Goal: Task Accomplishment & Management: Use online tool/utility

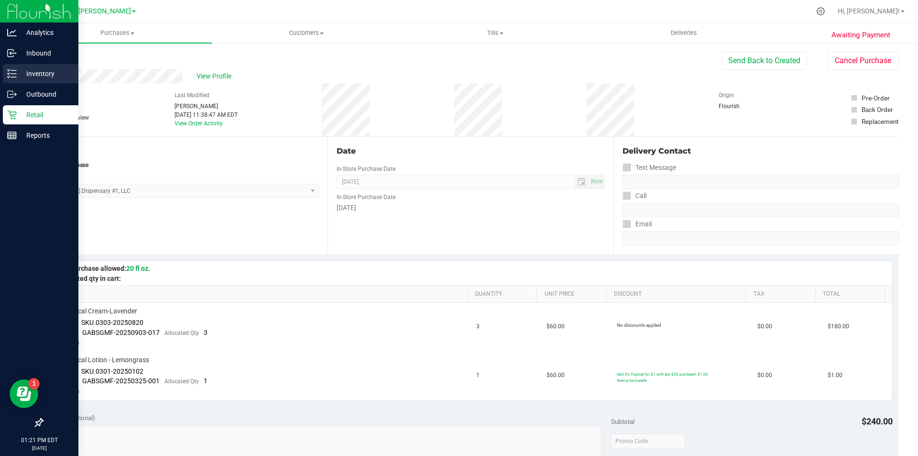
click at [13, 72] on icon at bounding box center [12, 74] width 10 height 10
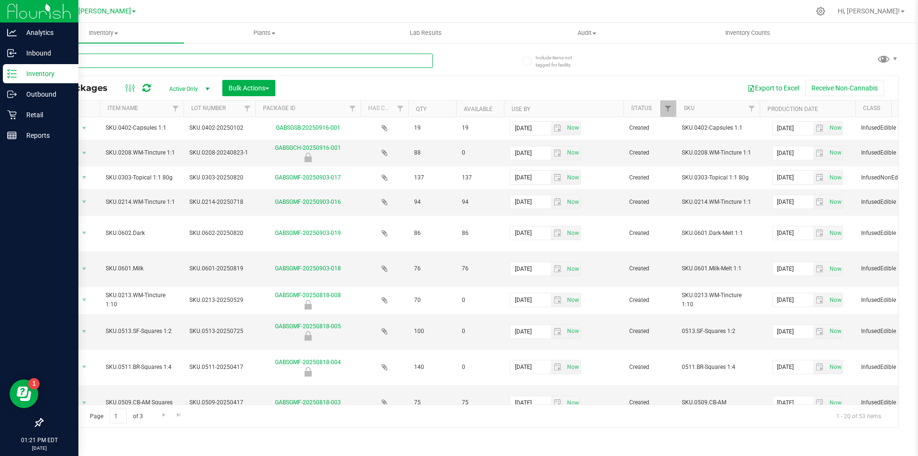
click at [233, 57] on input "text" at bounding box center [237, 61] width 391 height 14
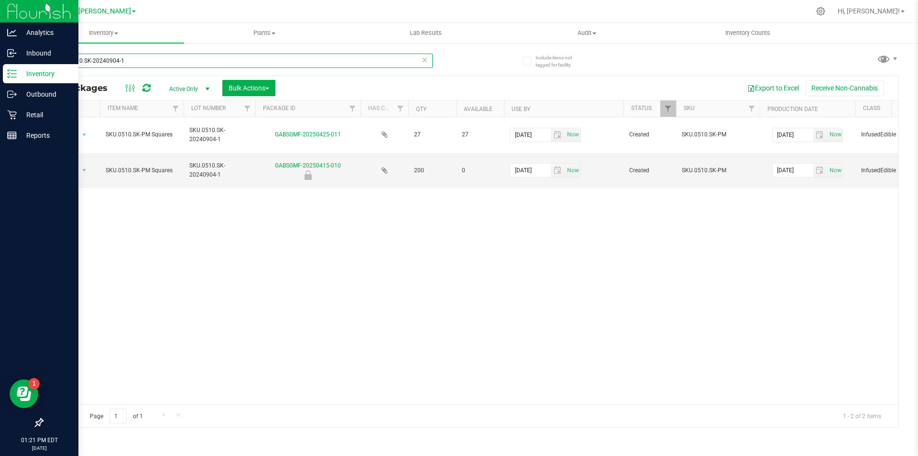
type input "SKU.0510.SK-20240904-1"
click at [527, 303] on div "Action Action Adjust qty Create package Edit attributes Global inventory Locate…" at bounding box center [471, 260] width 856 height 287
drag, startPoint x: 368, startPoint y: 396, endPoint x: 381, endPoint y: 396, distance: 12.9
click at [381, 396] on div "Action Action Adjust qty Create package Edit attributes Global inventory Locate…" at bounding box center [471, 260] width 856 height 287
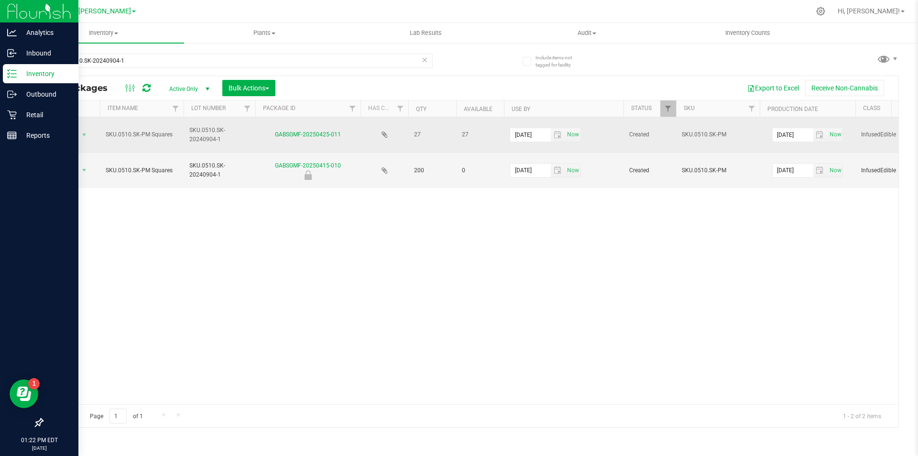
click at [305, 126] on div "All Packages Active Only Active Only Lab Samples Locked All Bulk Actions Add to…" at bounding box center [470, 252] width 857 height 352
click at [305, 135] on link "GABSGMF-20250425-011" at bounding box center [308, 134] width 66 height 7
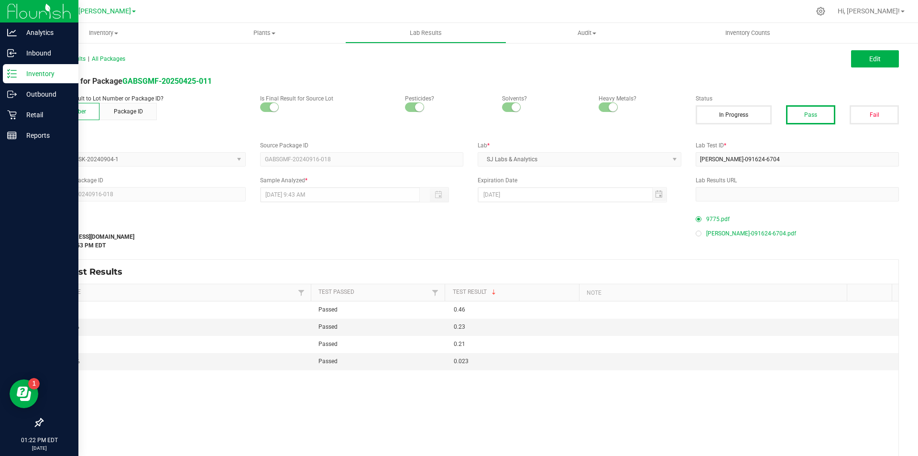
click at [706, 219] on span "9775.pdf" at bounding box center [717, 219] width 23 height 14
click at [75, 62] on span "All Lab Results" at bounding box center [63, 58] width 43 height 7
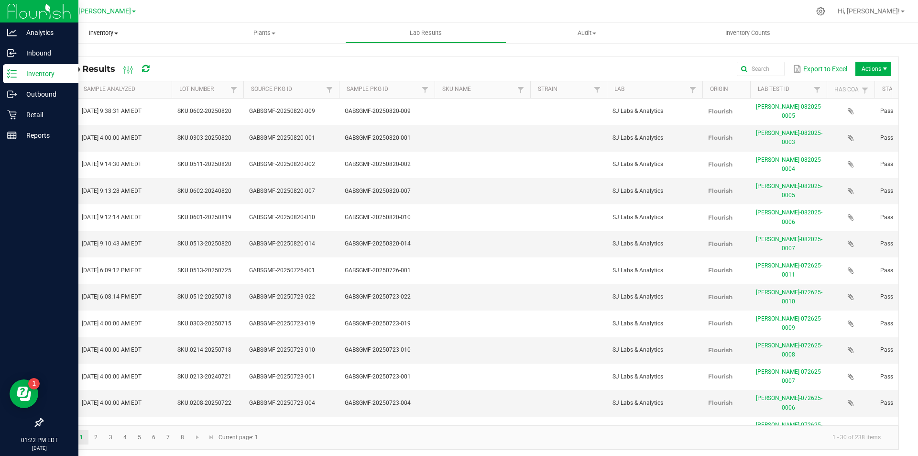
click at [113, 39] on uib-tab-heading "Inventory All packages All inventory Waste log Create inventory" at bounding box center [103, 33] width 161 height 20
click at [65, 55] on span "All packages" at bounding box center [55, 58] width 65 height 8
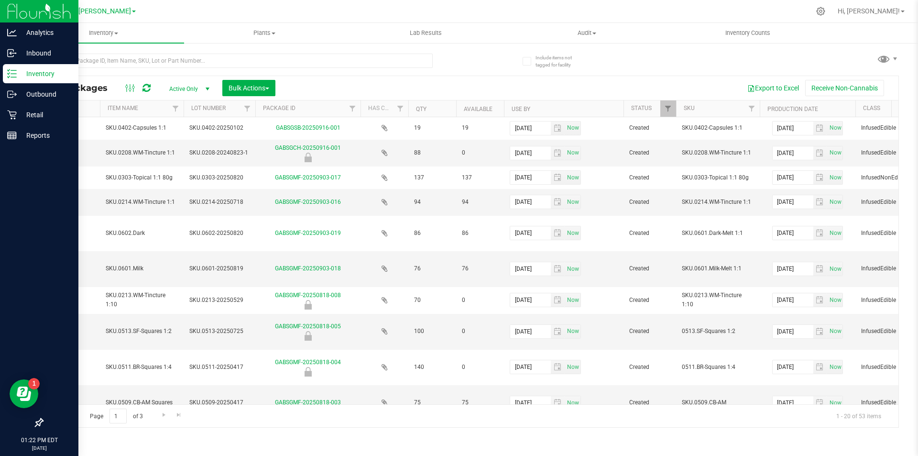
click at [174, 69] on div at bounding box center [237, 65] width 391 height 22
click at [176, 62] on input "text" at bounding box center [237, 61] width 391 height 14
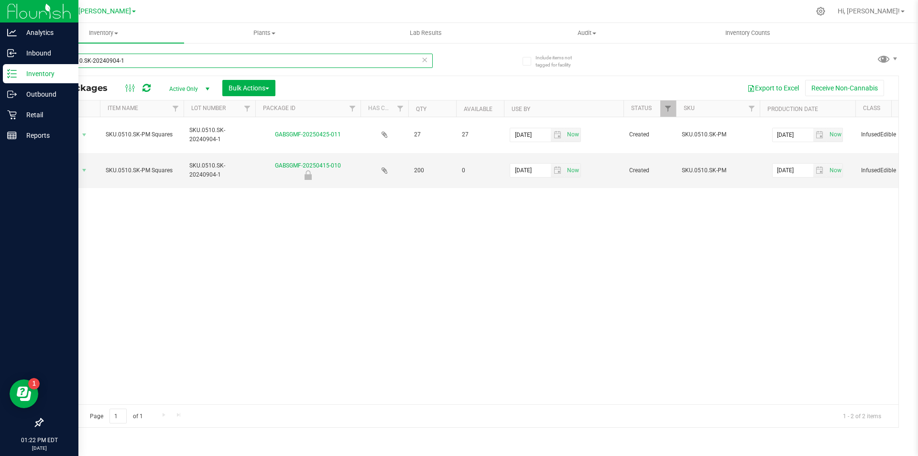
type input "SKU.0510.SK-20240904-1"
click at [412, 237] on div "Action Action Adjust qty Create package Edit attributes Global inventory Locate…" at bounding box center [471, 260] width 856 height 287
click at [337, 312] on div "Action Action Adjust qty Create package Edit attributes Global inventory Locate…" at bounding box center [471, 260] width 856 height 287
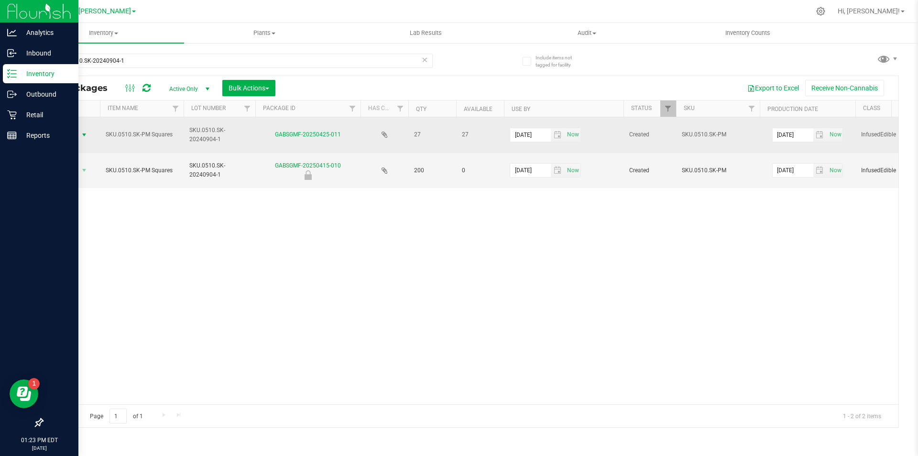
click at [83, 132] on span "select" at bounding box center [84, 135] width 8 height 8
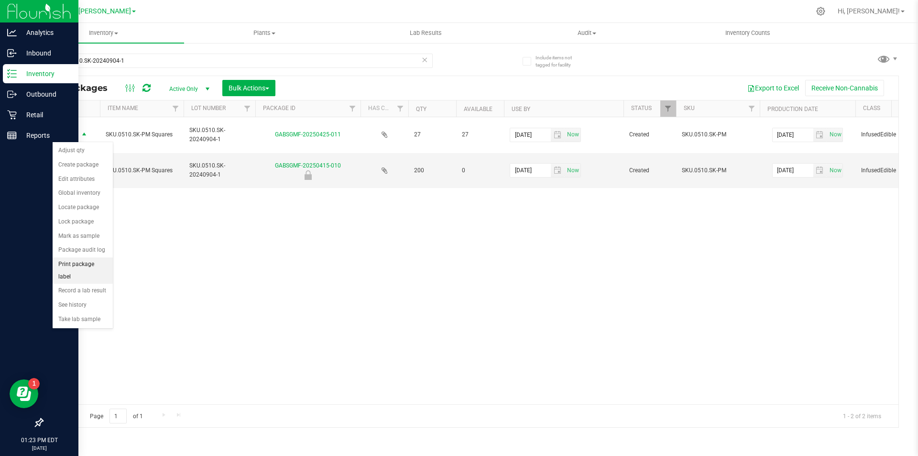
click at [99, 261] on li "Print package label" at bounding box center [83, 270] width 60 height 26
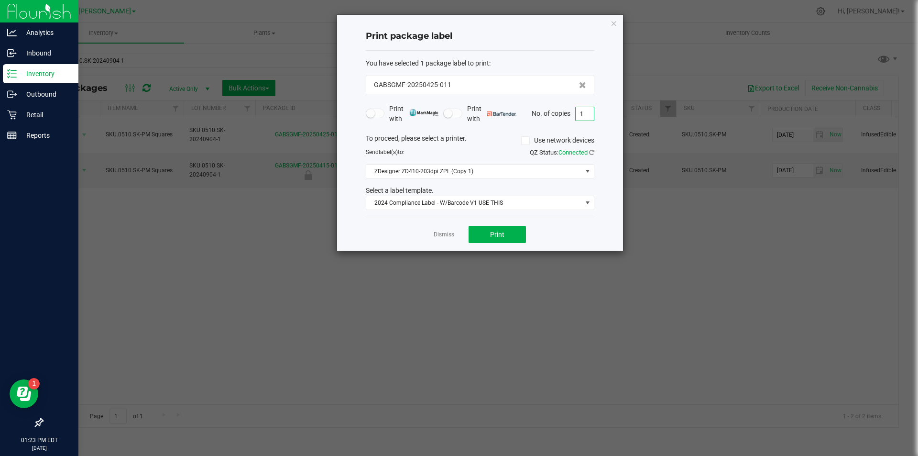
click at [582, 116] on input "1" at bounding box center [585, 113] width 18 height 13
type input "227"
click at [511, 237] on button "Print" at bounding box center [496, 234] width 57 height 17
click at [456, 231] on div "Dismiss Print" at bounding box center [480, 233] width 228 height 33
click at [438, 231] on link "Dismiss" at bounding box center [444, 234] width 21 height 8
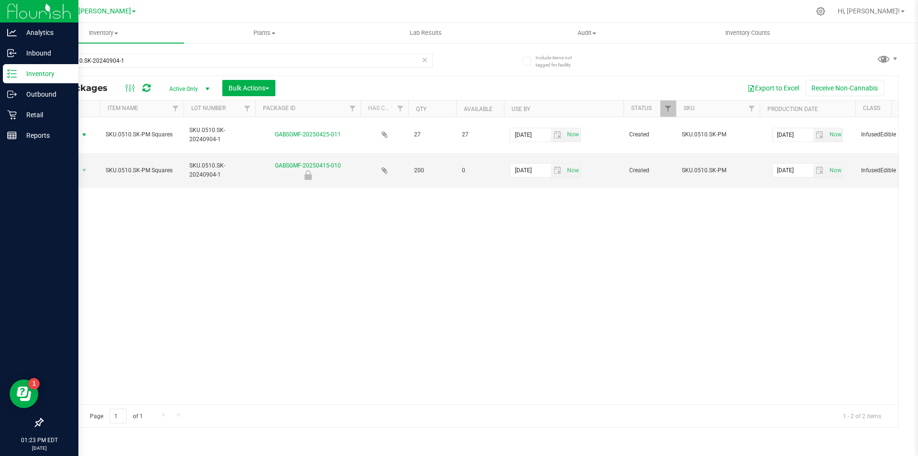
drag, startPoint x: 559, startPoint y: 293, endPoint x: 470, endPoint y: 269, distance: 91.9
click at [558, 293] on div "Action Action Adjust qty Create package Edit attributes Global inventory Locate…" at bounding box center [471, 260] width 856 height 287
click at [84, 172] on span "select" at bounding box center [84, 170] width 8 height 8
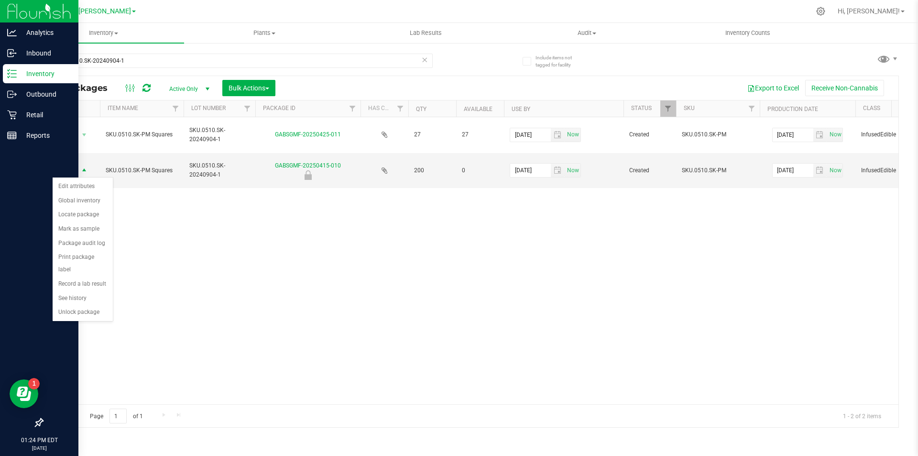
click at [483, 376] on div "Action Action Adjust qty Create package Edit attributes Global inventory Locate…" at bounding box center [471, 260] width 856 height 287
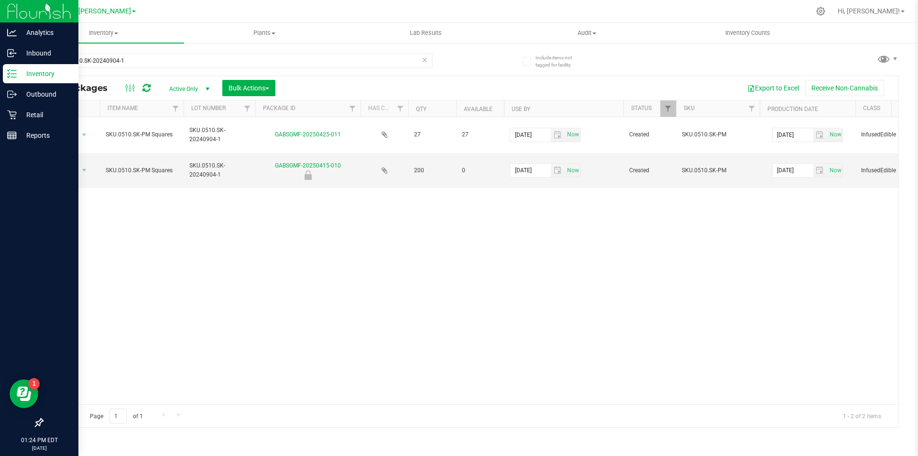
click at [475, 360] on div "Action Action Adjust qty Create package Edit attributes Global inventory Locate…" at bounding box center [471, 260] width 856 height 287
drag, startPoint x: 730, startPoint y: 333, endPoint x: 724, endPoint y: 330, distance: 7.5
click at [728, 334] on div "Action Action Adjust qty Create package Edit attributes Global inventory Locate…" at bounding box center [471, 260] width 856 height 287
click at [640, 250] on div "Action Action Adjust qty Create package Edit attributes Global inventory Locate…" at bounding box center [471, 260] width 856 height 287
click at [554, 264] on div "Action Action Adjust qty Create package Edit attributes Global inventory Locate…" at bounding box center [471, 260] width 856 height 287
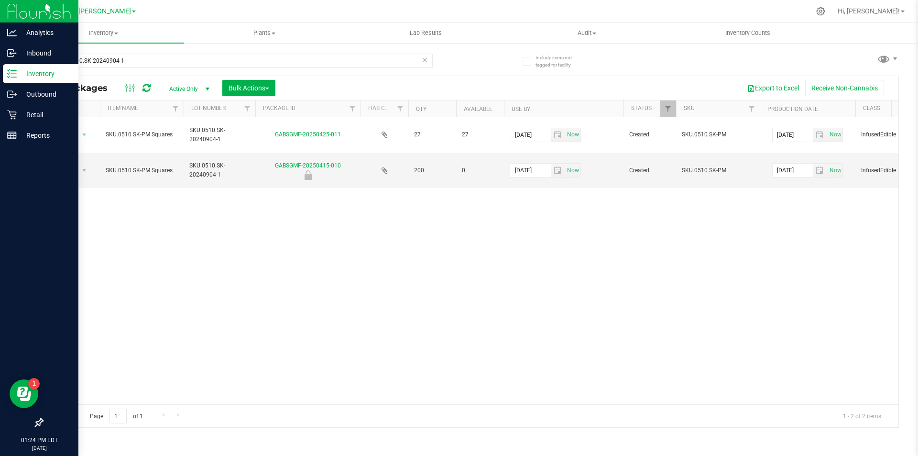
click at [453, 304] on div "Action Action Adjust qty Create package Edit attributes Global inventory Locate…" at bounding box center [471, 260] width 856 height 287
click at [77, 165] on span "Action" at bounding box center [65, 169] width 26 height 13
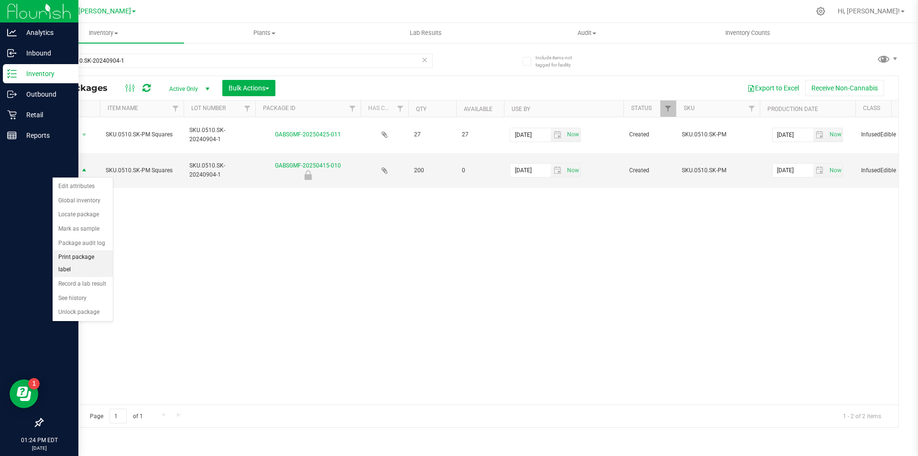
click at [78, 255] on li "Print package label" at bounding box center [83, 263] width 60 height 26
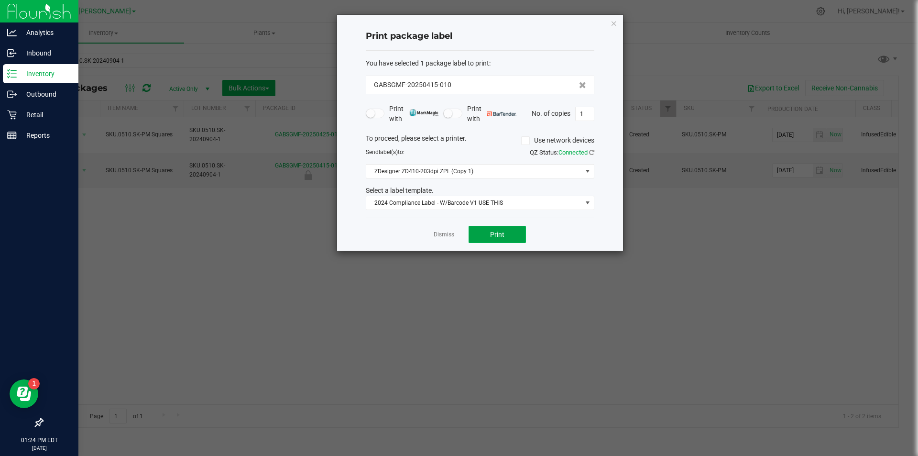
click at [501, 242] on button "Print" at bounding box center [496, 234] width 57 height 17
click at [587, 116] on input "1" at bounding box center [585, 113] width 18 height 13
type input "199"
click at [505, 234] on button "Print" at bounding box center [496, 234] width 57 height 17
click at [442, 232] on link "Dismiss" at bounding box center [444, 234] width 21 height 8
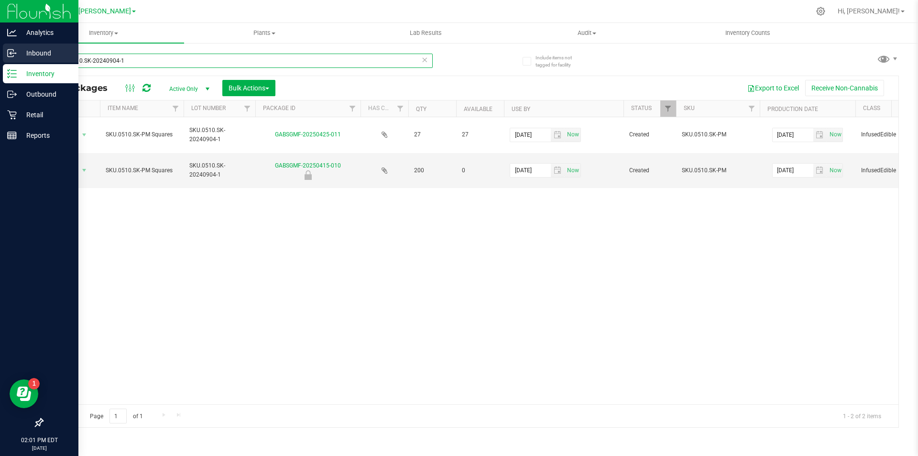
drag, startPoint x: 170, startPoint y: 61, endPoint x: 0, endPoint y: 50, distance: 170.1
click at [0, 50] on div "Analytics Inbound Inventory Outbound Retail Reports 02:01 PM EDT 09/23/2025 09/…" at bounding box center [459, 228] width 918 height 456
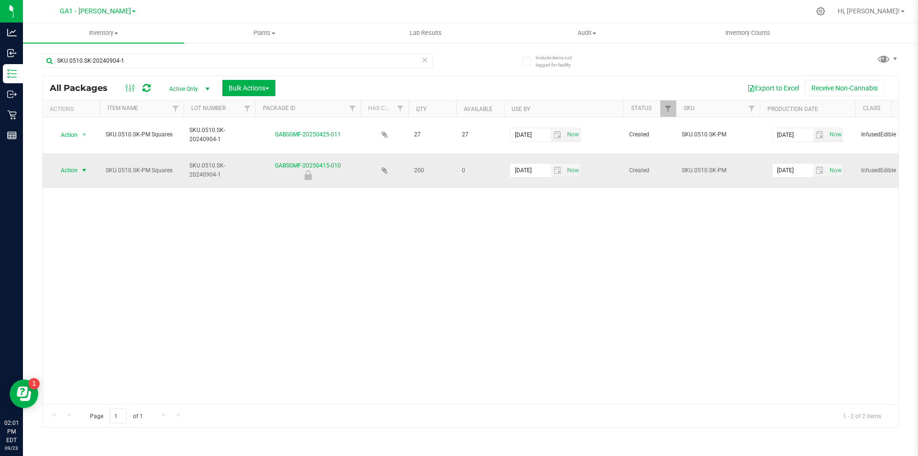
click at [81, 168] on span "select" at bounding box center [84, 170] width 8 height 8
click at [80, 255] on li "Print package label" at bounding box center [83, 263] width 60 height 26
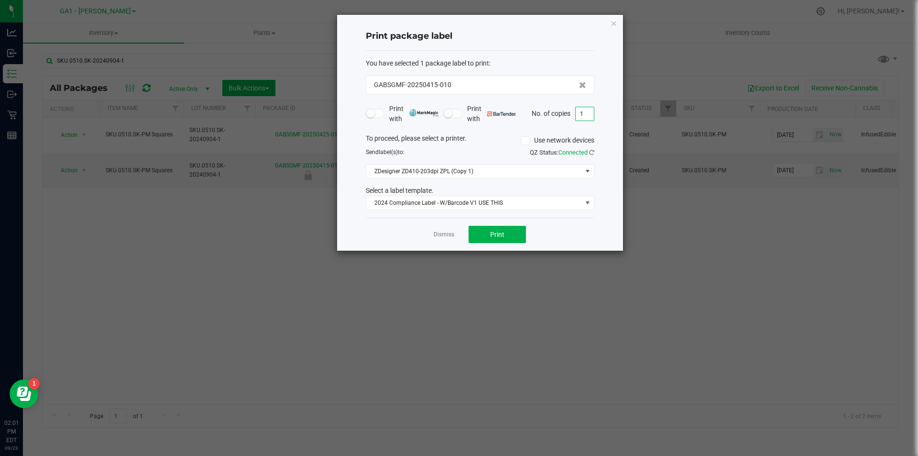
click at [586, 110] on input "1" at bounding box center [585, 113] width 18 height 13
type input "2"
click at [490, 233] on span "Print" at bounding box center [497, 234] width 14 height 8
click at [612, 25] on icon "button" at bounding box center [613, 22] width 7 height 11
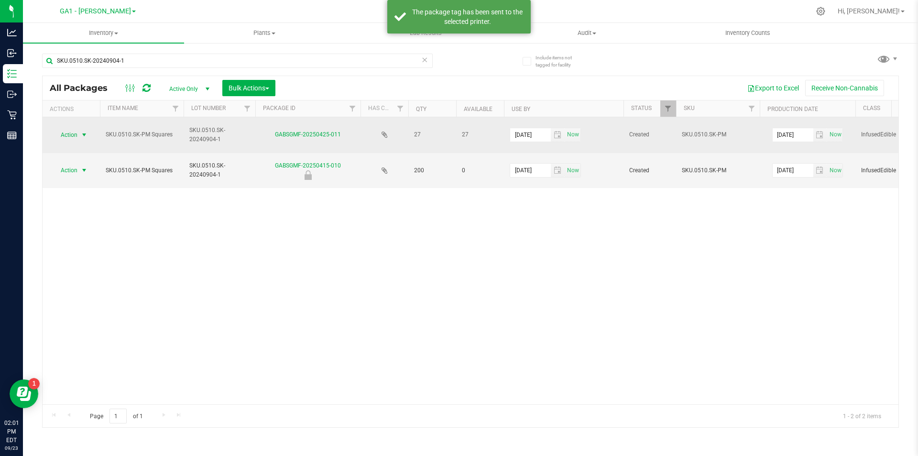
click at [87, 134] on span "select" at bounding box center [84, 135] width 8 height 8
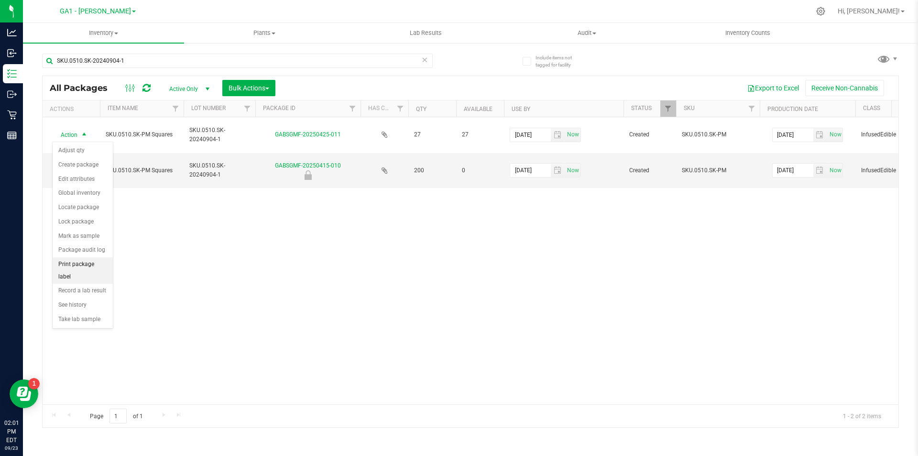
click at [86, 264] on li "Print package label" at bounding box center [83, 270] width 60 height 26
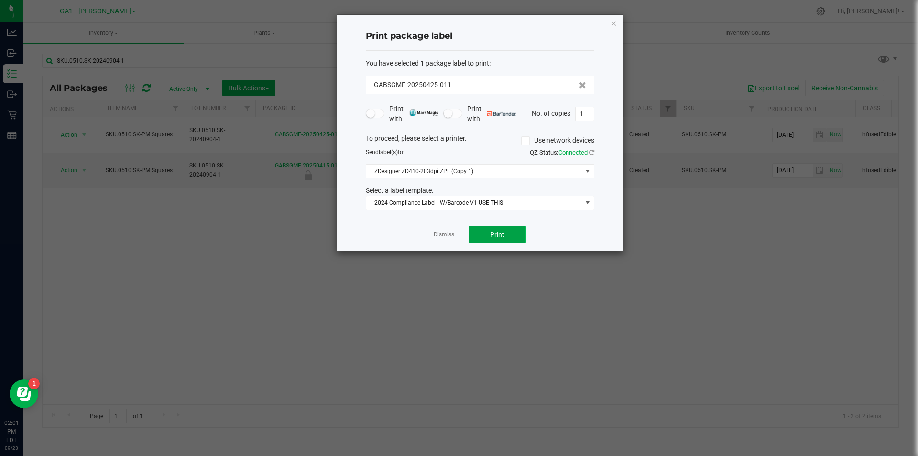
click at [514, 240] on button "Print" at bounding box center [496, 234] width 57 height 17
click at [459, 232] on div "Dismiss Print" at bounding box center [480, 233] width 228 height 33
click at [445, 233] on link "Dismiss" at bounding box center [444, 234] width 21 height 8
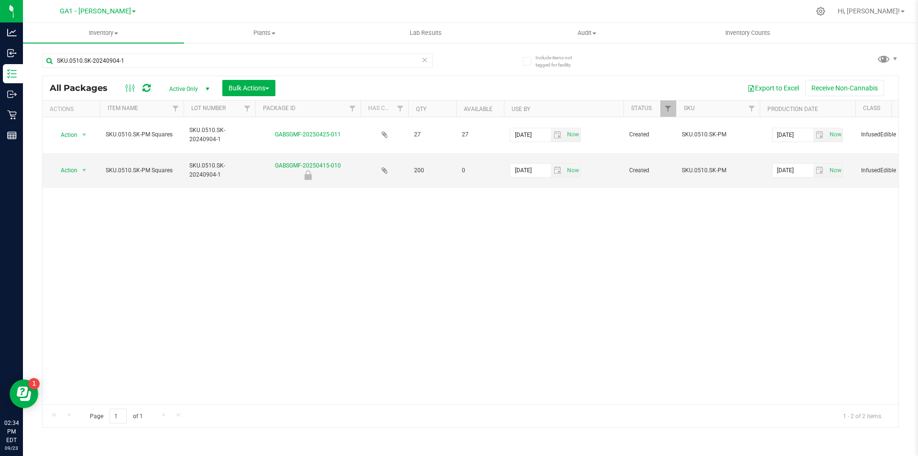
click at [346, 297] on div "Action Action Adjust qty Create package Edit attributes Global inventory Locate…" at bounding box center [471, 260] width 856 height 287
click at [114, 37] on uib-tab-heading "Inventory All packages All inventory Waste log Create inventory" at bounding box center [103, 33] width 161 height 20
click at [94, 68] on li "All inventory" at bounding box center [103, 69] width 161 height 11
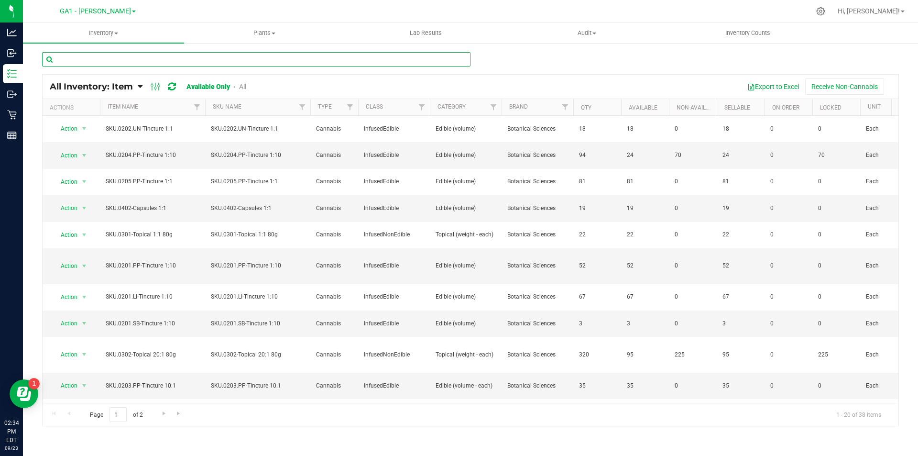
click at [235, 60] on input "text" at bounding box center [256, 59] width 428 height 14
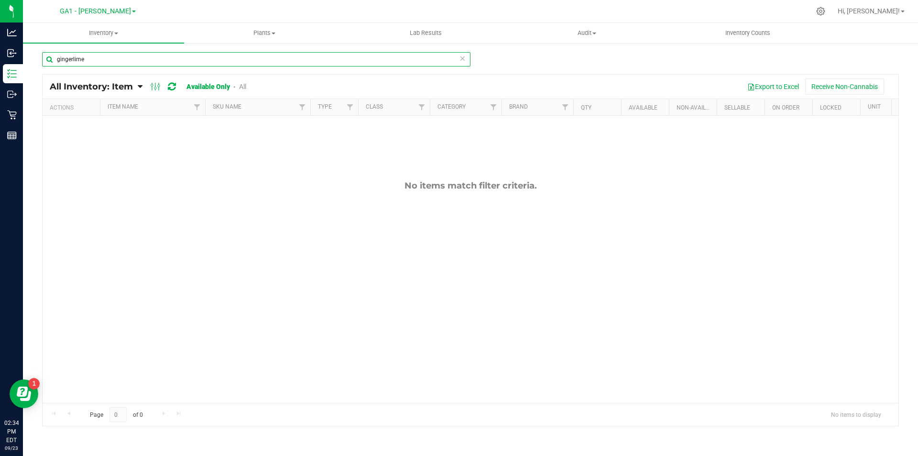
click at [72, 59] on input "gingerlime" at bounding box center [256, 59] width 428 height 14
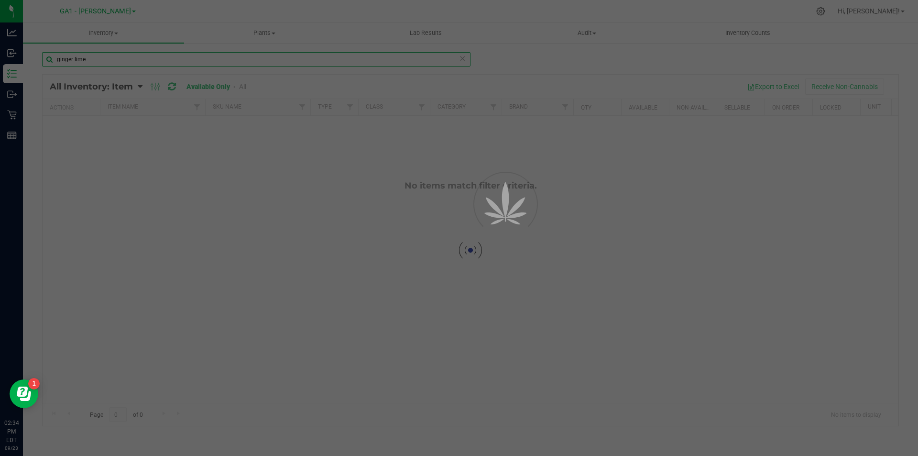
type input "ginger lime"
click at [134, 63] on div at bounding box center [459, 228] width 918 height 456
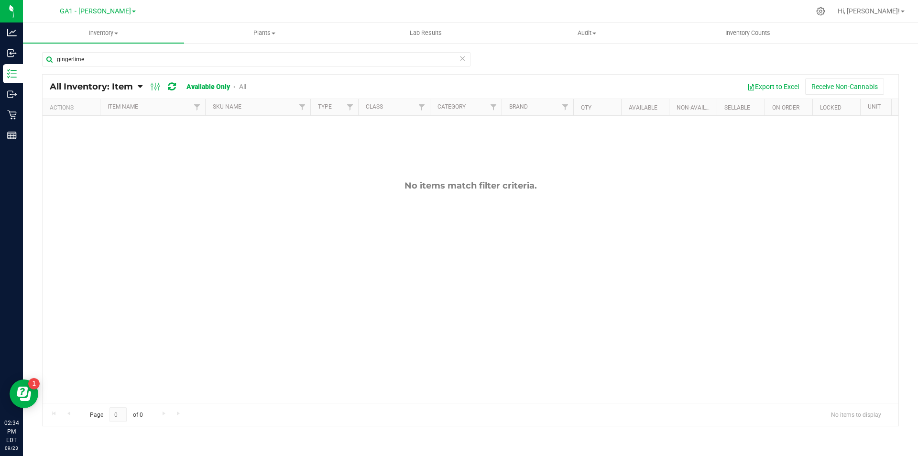
click at [324, 204] on div "No items match filter criteria." at bounding box center [471, 291] width 856 height 351
click at [121, 34] on span "Inventory" at bounding box center [103, 33] width 161 height 9
click at [71, 71] on span "All inventory" at bounding box center [55, 69] width 65 height 8
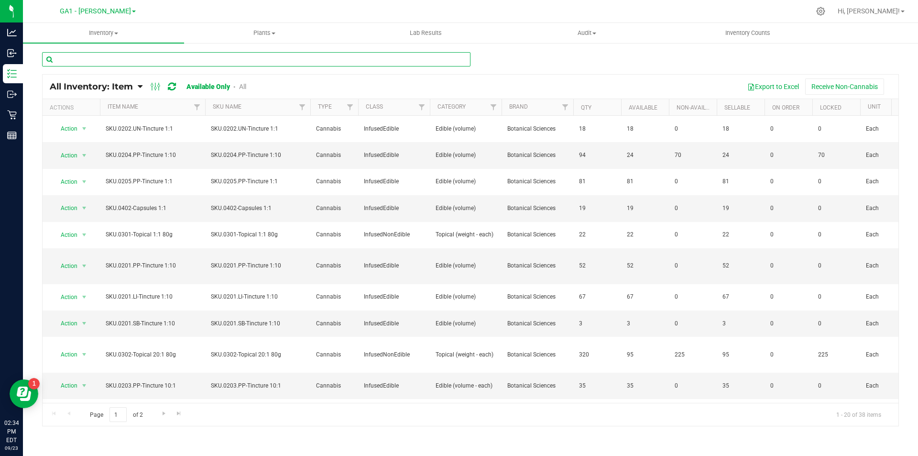
click at [144, 65] on input "text" at bounding box center [256, 59] width 428 height 14
type input "i"
type input "ginger lime"
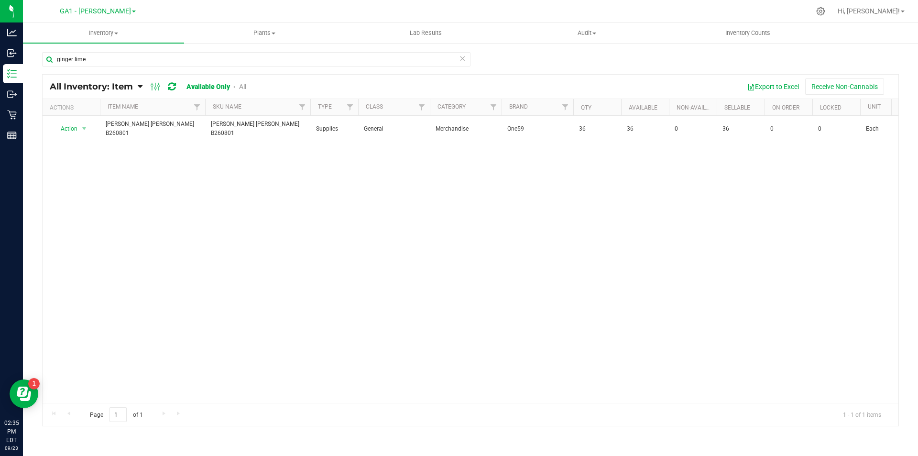
click at [434, 266] on div "Action Action Adjust qty Edit lots/costs Global inventory Locate inventory Prin…" at bounding box center [471, 259] width 856 height 287
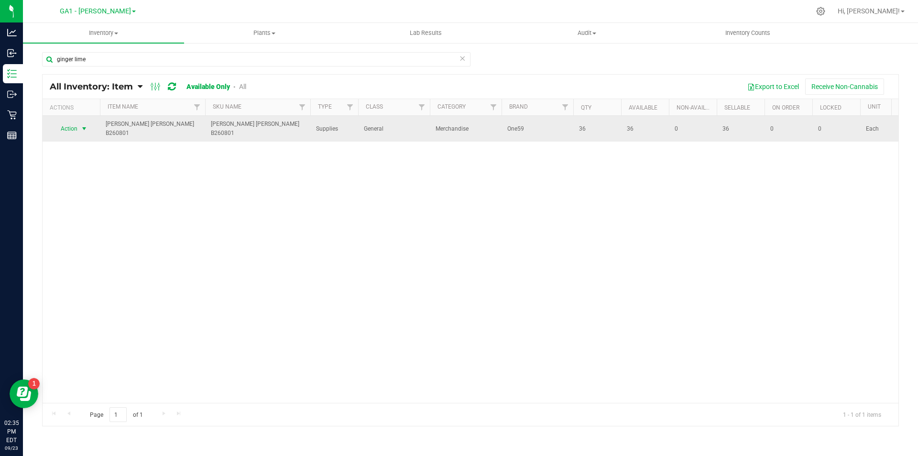
click at [73, 122] on span "Action" at bounding box center [65, 128] width 26 height 13
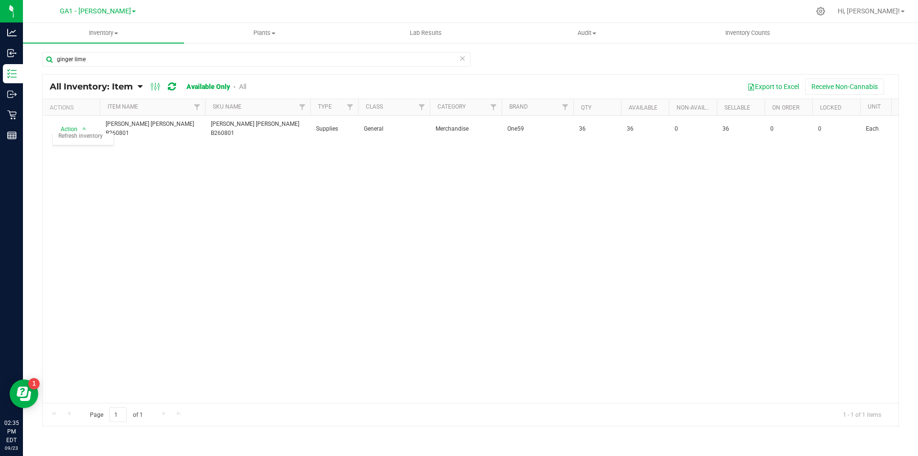
click at [167, 175] on div "Action Action Adjust qty Edit lots/costs Global inventory Locate inventory Prin…" at bounding box center [471, 259] width 856 height 287
click at [181, 84] on div "All Inventory: Item Item Summary Item (default) Item by Strain Item by Location…" at bounding box center [155, 86] width 211 height 11
click at [178, 84] on div at bounding box center [163, 86] width 32 height 11
click at [175, 86] on icon at bounding box center [172, 87] width 8 height 10
click at [213, 173] on div "Action Action Adjust qty Edit lots/costs Global inventory Locate inventory Prin…" at bounding box center [471, 259] width 856 height 287
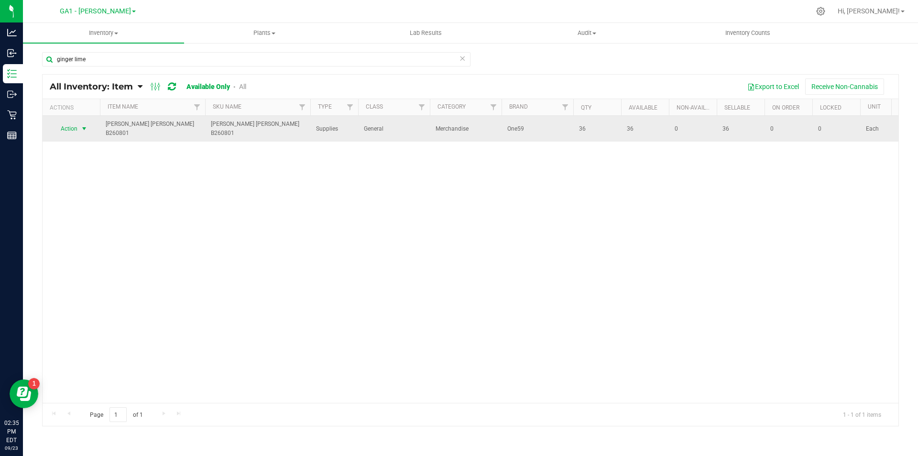
click at [70, 127] on span "Action" at bounding box center [65, 128] width 26 height 13
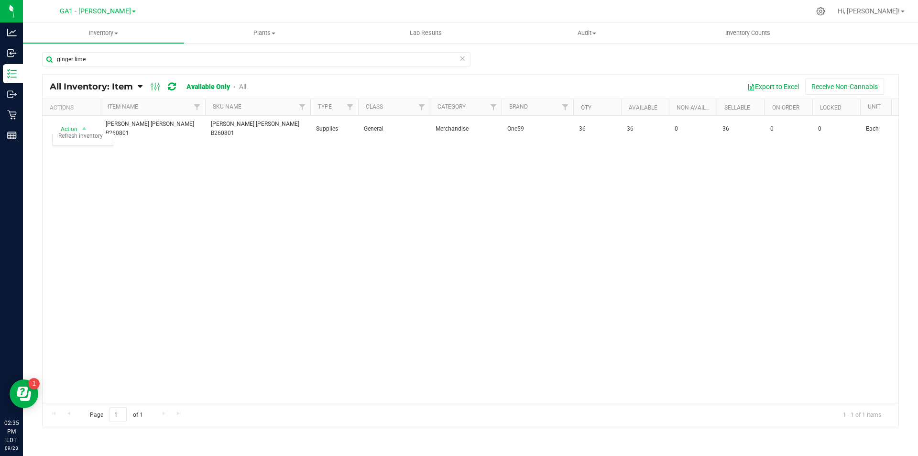
click at [305, 188] on div "Action Action Adjust qty Edit lots/costs Global inventory Locate inventory Prin…" at bounding box center [471, 259] width 856 height 287
click at [241, 88] on link "All" at bounding box center [242, 87] width 7 height 8
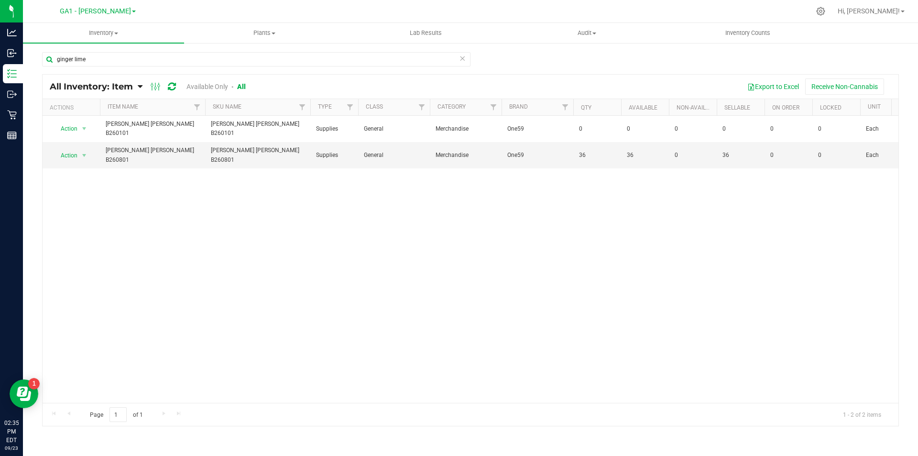
click at [432, 261] on div "Action Action Adjust qty Edit lots/costs Global inventory Locate inventory Prin…" at bounding box center [471, 259] width 856 height 287
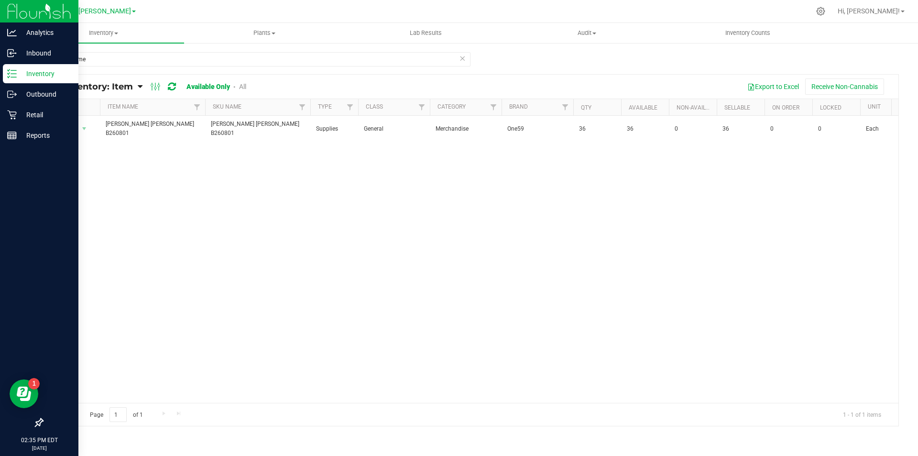
click at [14, 71] on icon at bounding box center [12, 74] width 10 height 10
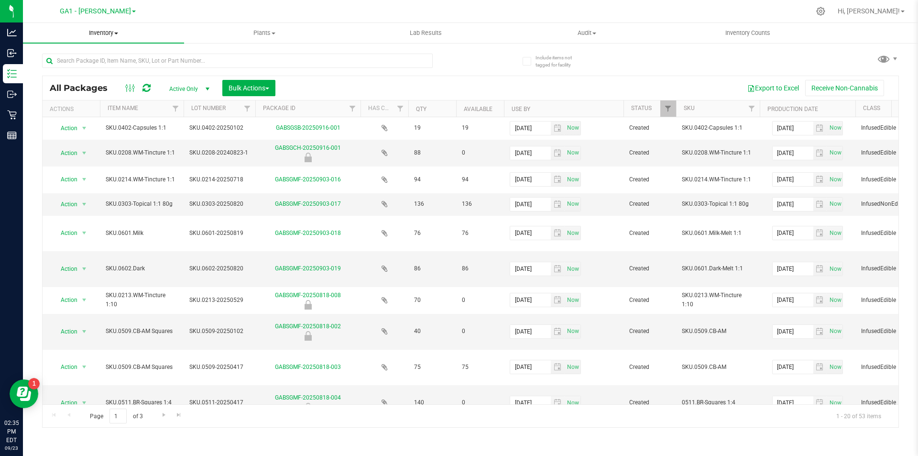
click at [111, 37] on uib-tab-heading "Inventory All packages All inventory Waste log Create inventory" at bounding box center [103, 33] width 161 height 20
click at [81, 54] on span "All packages" at bounding box center [55, 58] width 65 height 8
click at [196, 51] on div at bounding box center [256, 60] width 428 height 31
click at [210, 75] on div at bounding box center [237, 65] width 391 height 22
click at [212, 70] on div at bounding box center [237, 65] width 391 height 22
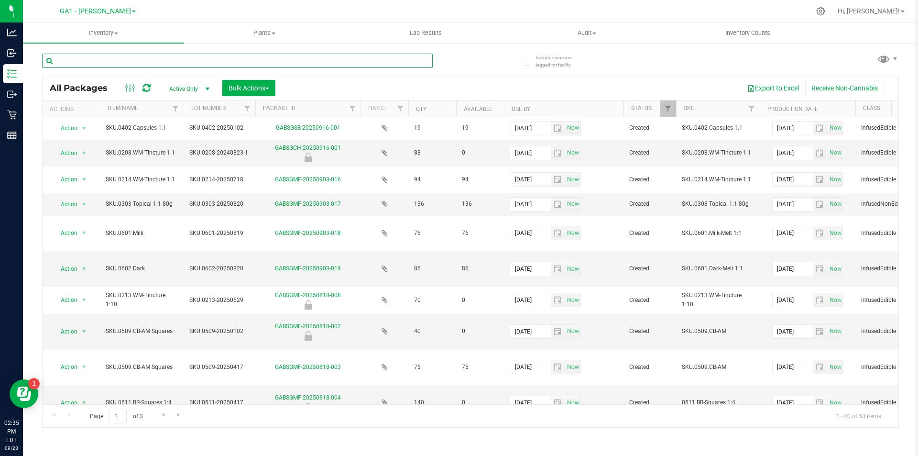
click at [238, 58] on input "text" at bounding box center [237, 61] width 391 height 14
type input "ginger lime"
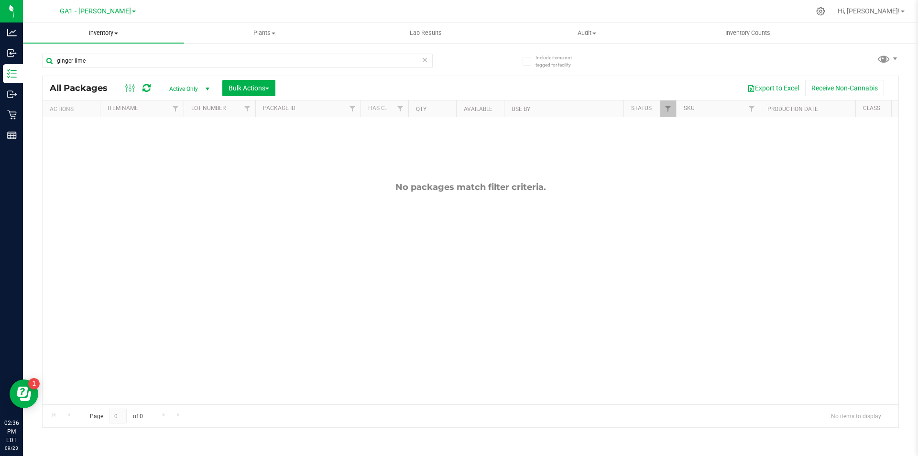
click at [115, 27] on uib-tab-heading "Inventory All packages All inventory Waste log Create inventory" at bounding box center [103, 33] width 161 height 20
click at [92, 56] on li "All packages" at bounding box center [103, 57] width 161 height 11
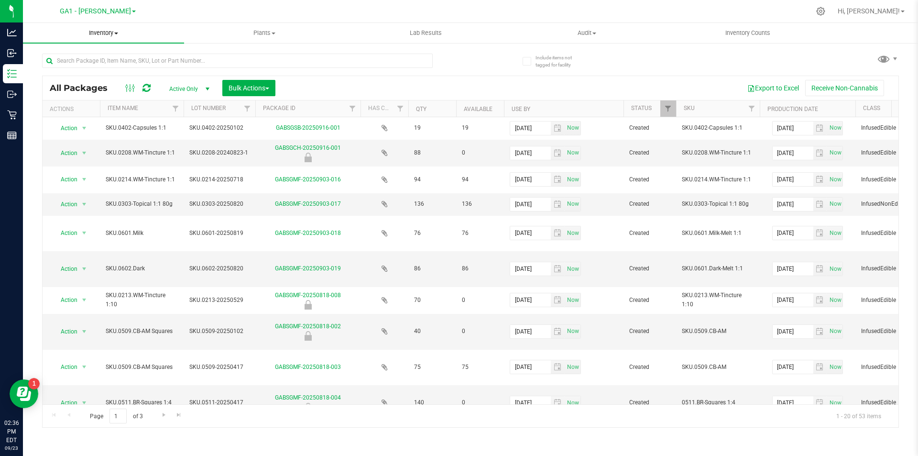
click at [117, 33] on span at bounding box center [116, 34] width 4 height 2
click at [98, 74] on li "All inventory" at bounding box center [103, 69] width 161 height 11
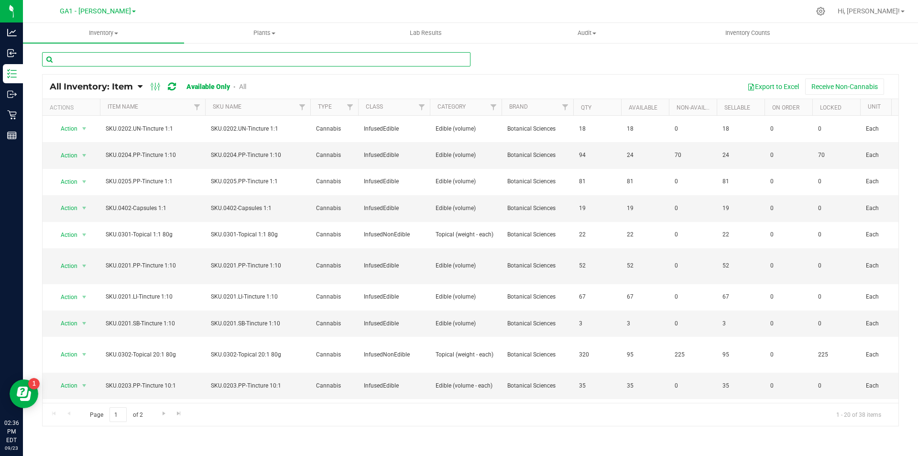
click at [114, 61] on input "text" at bounding box center [256, 59] width 428 height 14
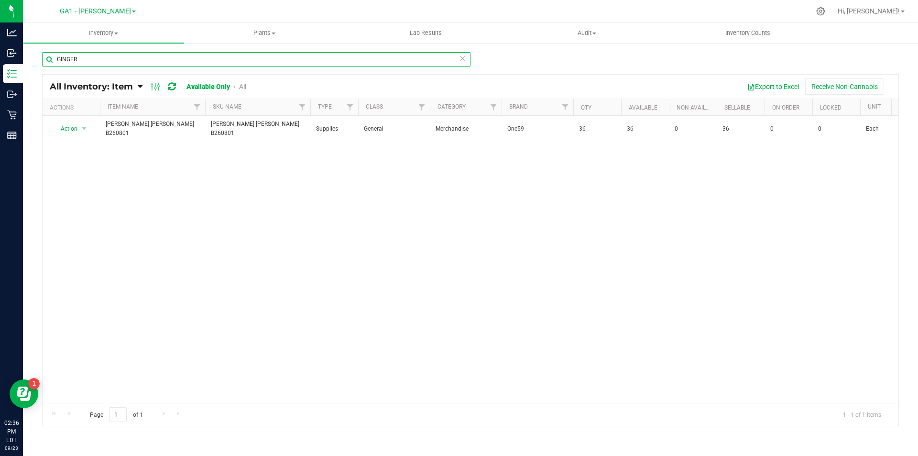
type input "GINGER"
click at [220, 90] on link "Available Only" at bounding box center [207, 87] width 43 height 8
click at [236, 88] on span at bounding box center [234, 87] width 6 height 8
click at [242, 88] on link "All" at bounding box center [242, 87] width 7 height 8
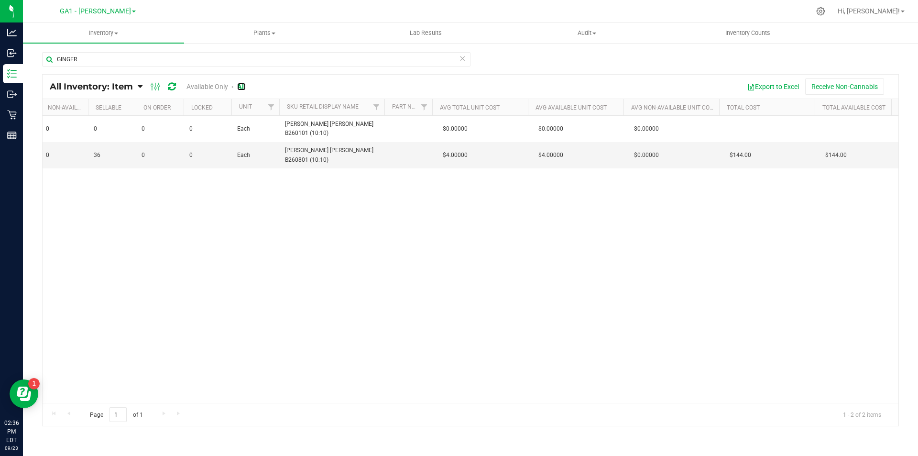
scroll to position [0, 652]
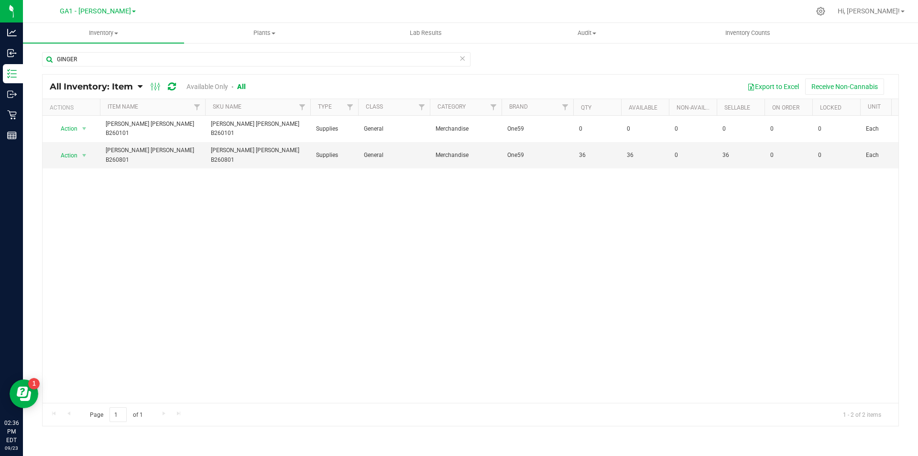
click at [274, 297] on div "Action Action Adjust qty Edit lots/costs Global inventory Locate inventory Prin…" at bounding box center [471, 259] width 856 height 287
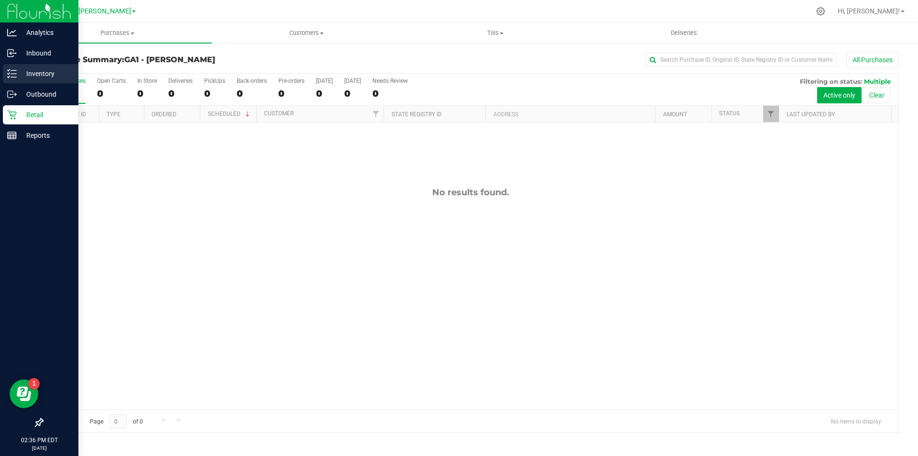
click at [22, 66] on div "Inventory" at bounding box center [41, 73] width 76 height 19
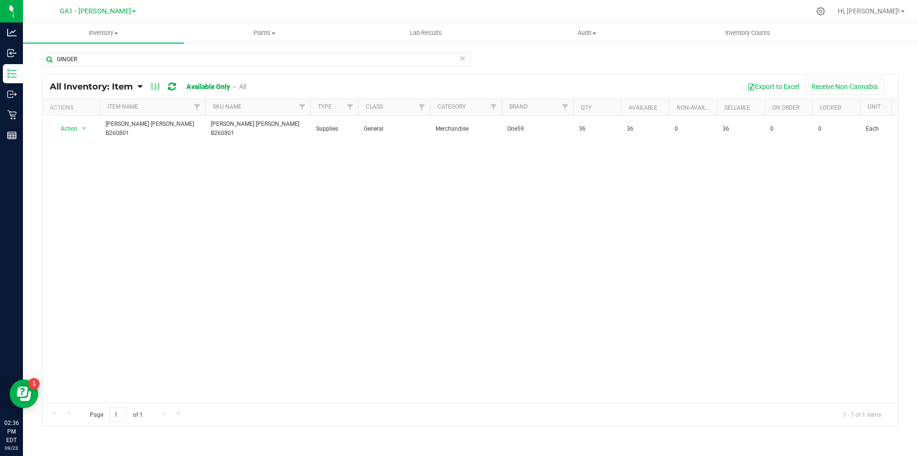
click at [542, 187] on div "Action Action Adjust qty Edit lots/costs Global inventory Locate inventory Prin…" at bounding box center [471, 259] width 856 height 287
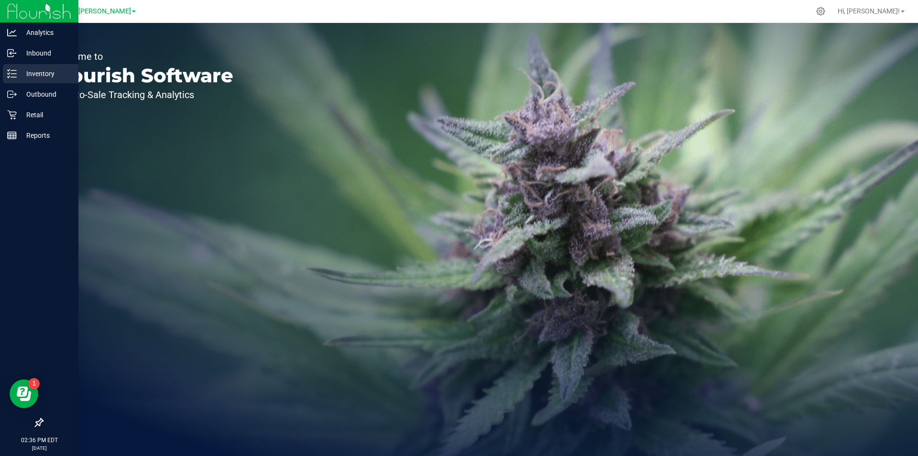
click at [6, 70] on div "Inventory" at bounding box center [41, 73] width 76 height 19
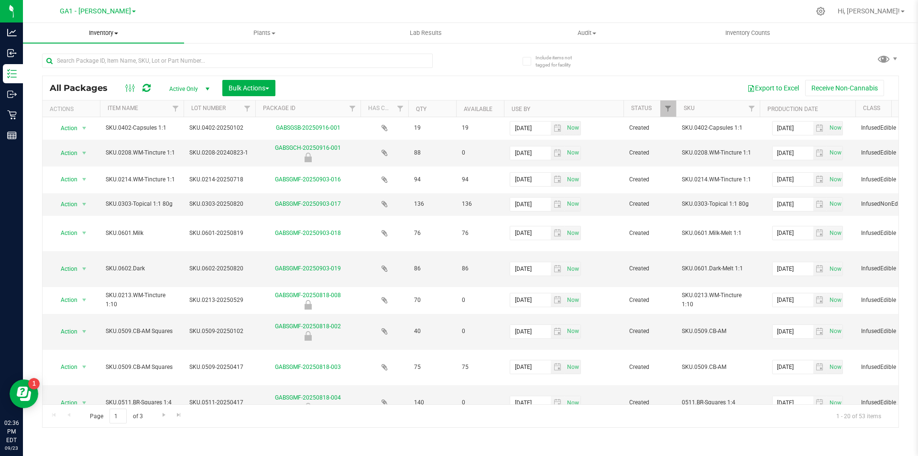
click at [109, 30] on span "Inventory" at bounding box center [103, 33] width 161 height 9
click at [93, 70] on li "All inventory" at bounding box center [103, 69] width 161 height 11
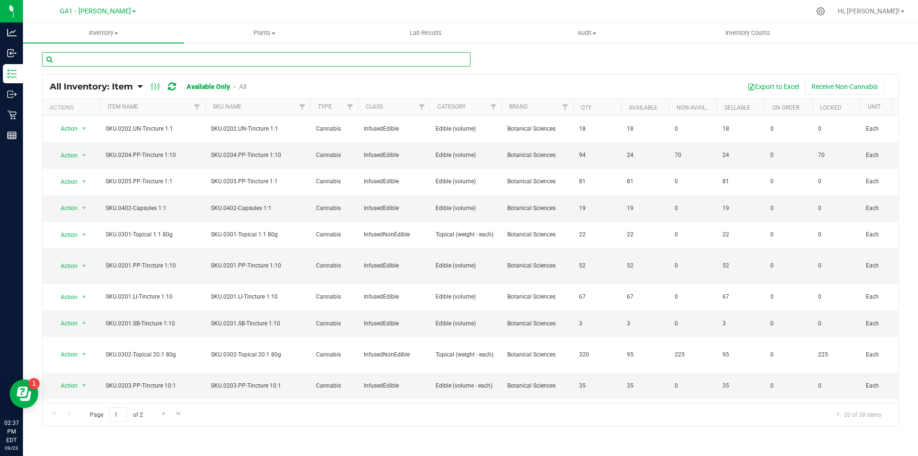
click at [101, 61] on input "text" at bounding box center [256, 59] width 428 height 14
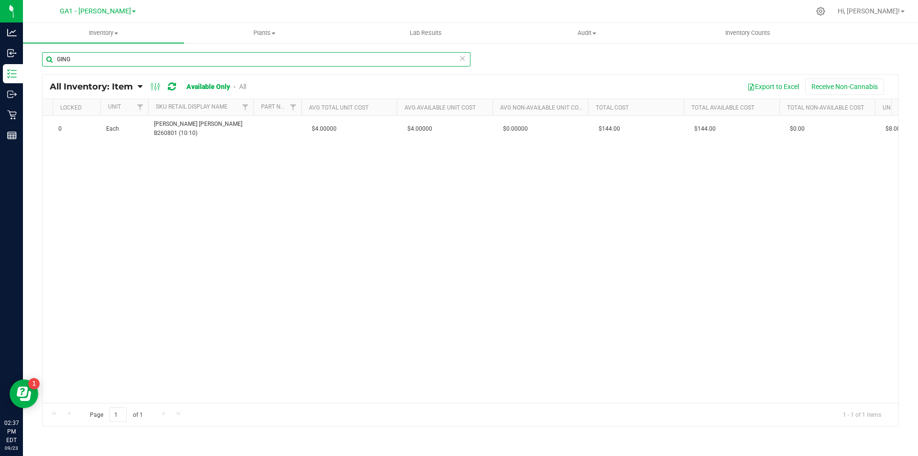
scroll to position [0, 839]
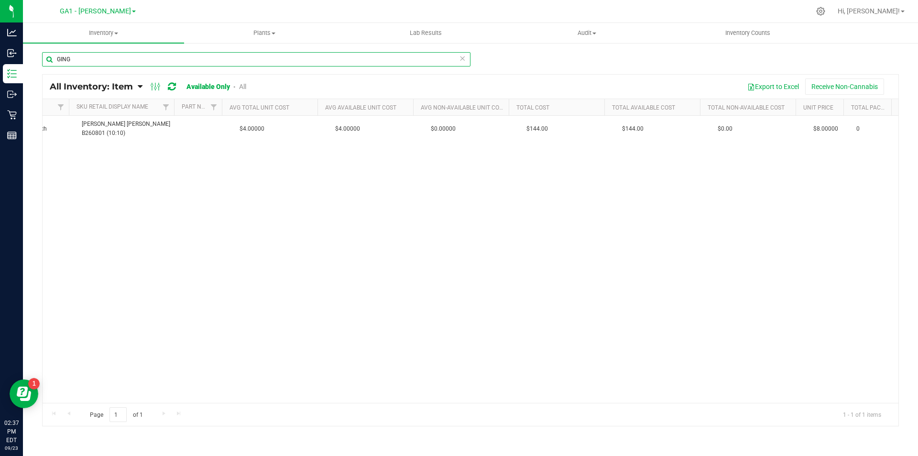
type input "GING"
click at [734, 363] on div "Action Action Adjust qty Edit lots/costs Global inventory Locate inventory Prin…" at bounding box center [471, 259] width 856 height 287
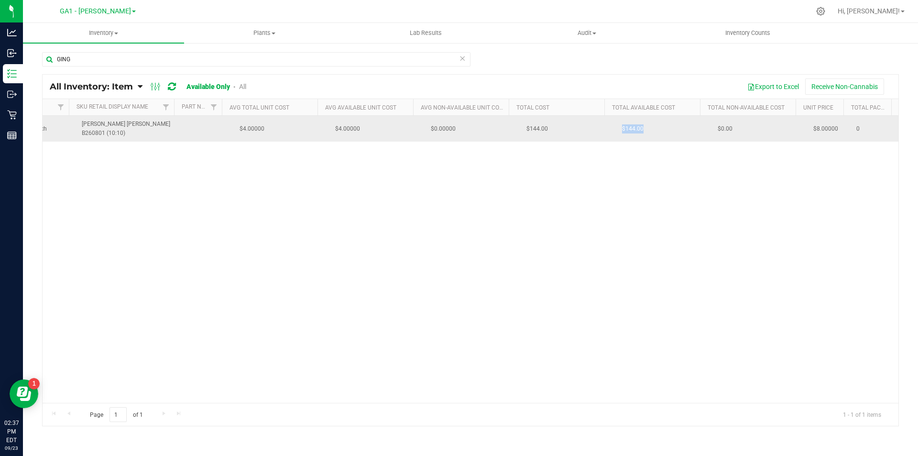
drag, startPoint x: 609, startPoint y: 124, endPoint x: 647, endPoint y: 121, distance: 38.8
click at [647, 121] on td "$144.00" at bounding box center [659, 129] width 96 height 26
click at [644, 132] on td "$144.00" at bounding box center [659, 129] width 96 height 26
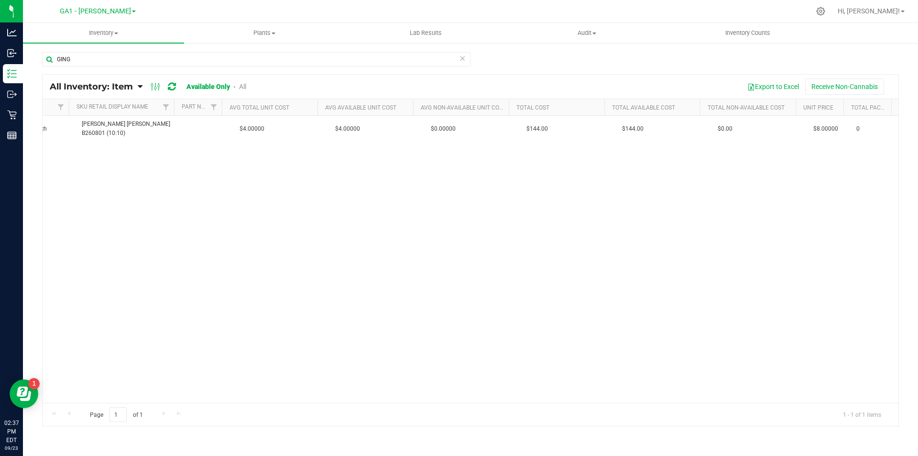
click at [641, 138] on div "Action Action Adjust qty Edit lots/costs Global inventory Locate inventory Prin…" at bounding box center [471, 259] width 856 height 287
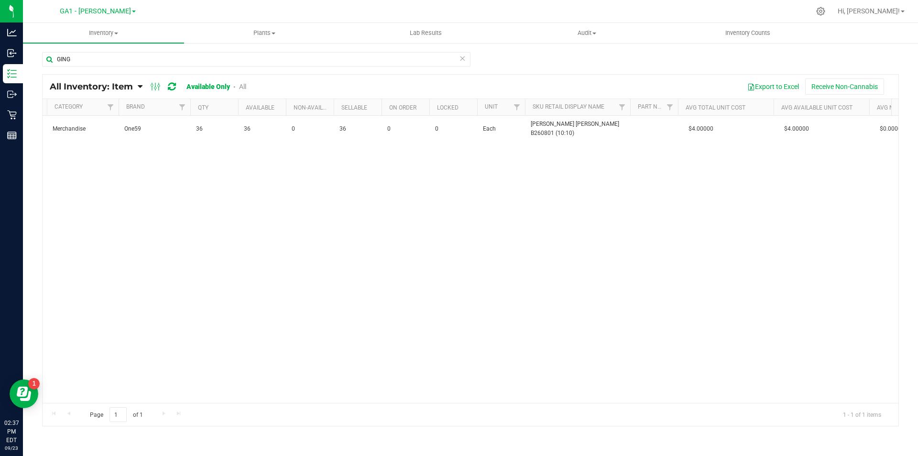
drag, startPoint x: 408, startPoint y: 241, endPoint x: 393, endPoint y: 238, distance: 15.6
click at [405, 241] on div "Action Action Adjust qty Edit lots/costs Global inventory Locate inventory Prin…" at bounding box center [471, 259] width 856 height 287
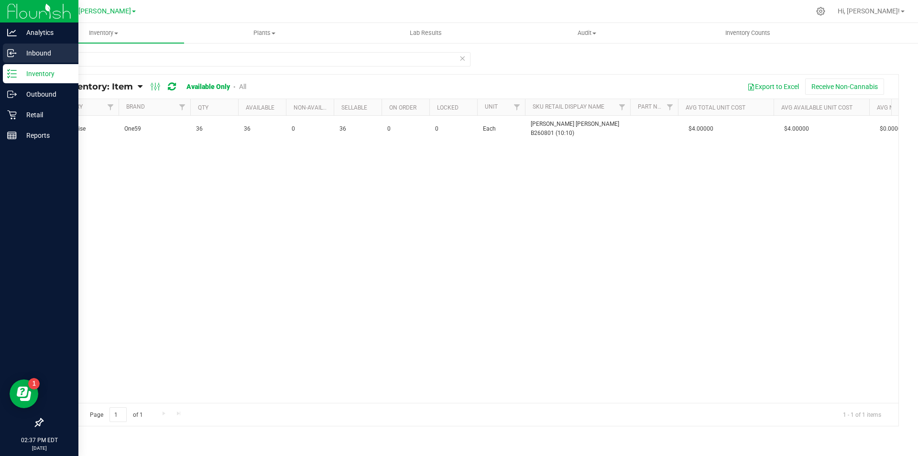
click at [39, 52] on p "Inbound" at bounding box center [45, 52] width 57 height 11
